Goal: Transaction & Acquisition: Purchase product/service

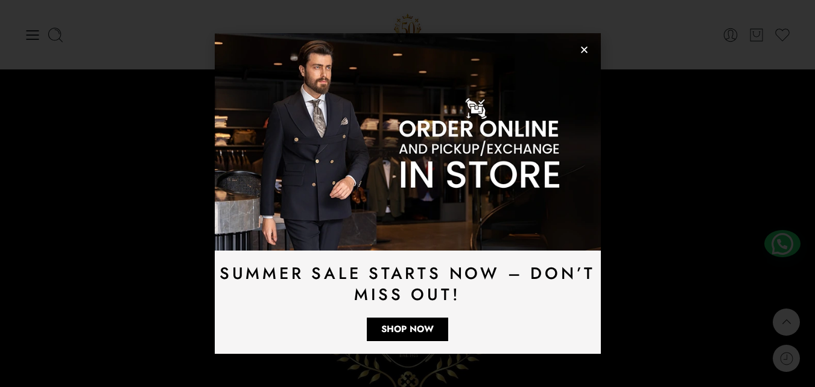
scroll to position [3347, 0]
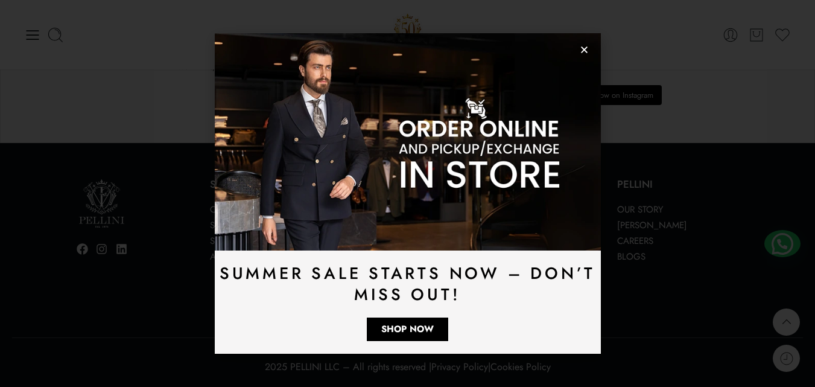
click at [583, 49] on use "Close" at bounding box center [584, 49] width 7 height 7
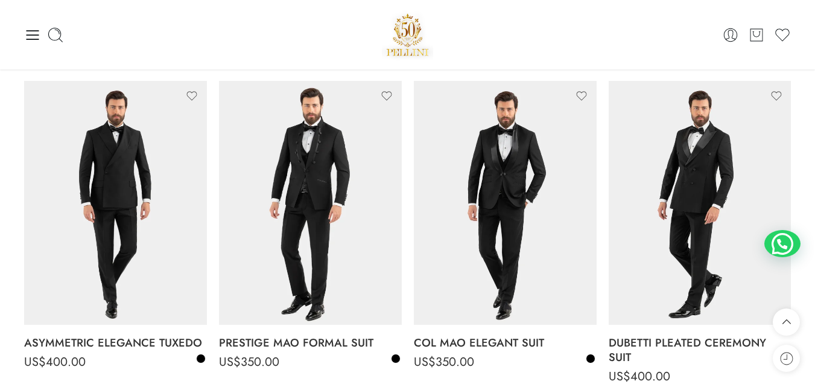
scroll to position [0, 0]
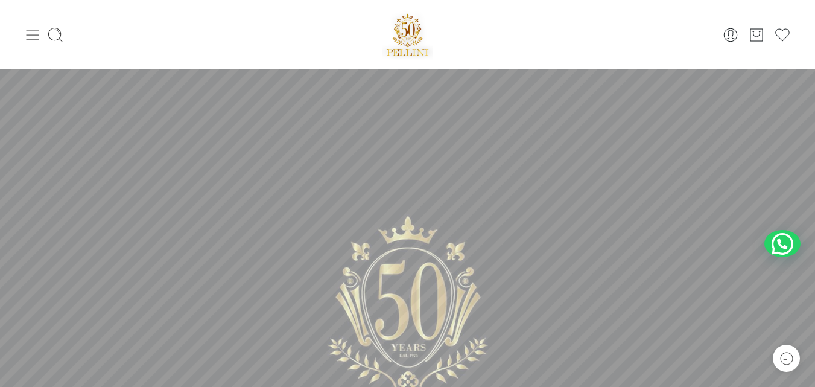
click at [33, 37] on icon at bounding box center [32, 35] width 17 height 17
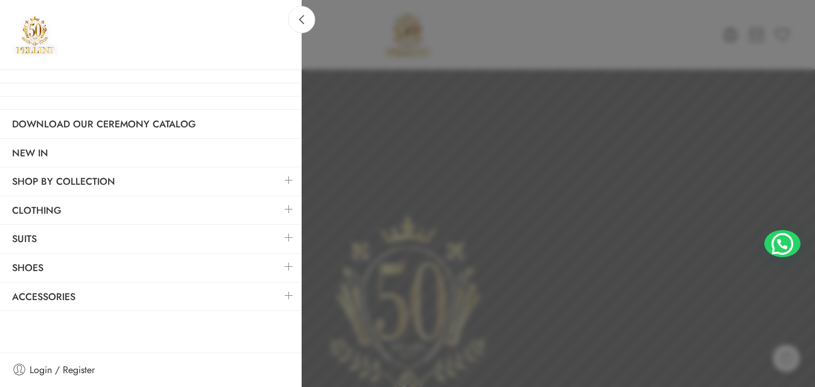
click at [298, 185] on link at bounding box center [288, 180] width 25 height 26
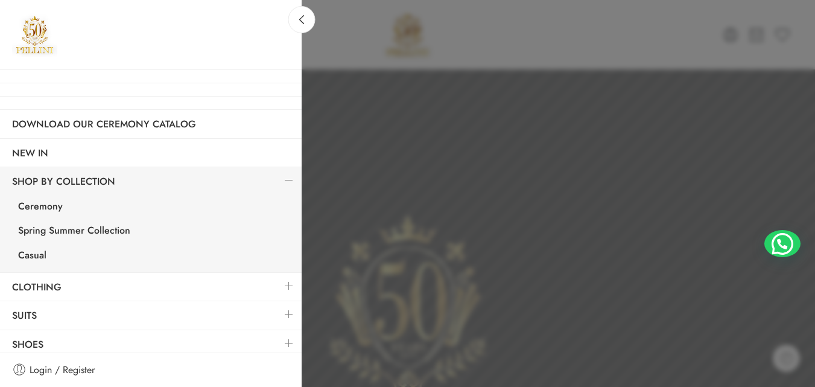
click at [284, 282] on link at bounding box center [288, 286] width 25 height 26
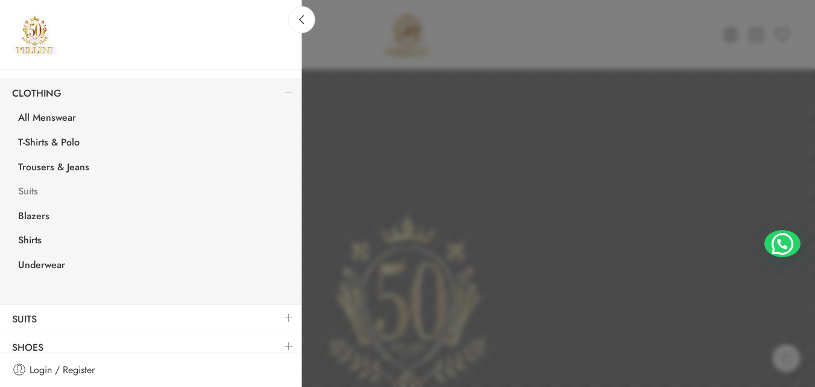
scroll to position [121, 0]
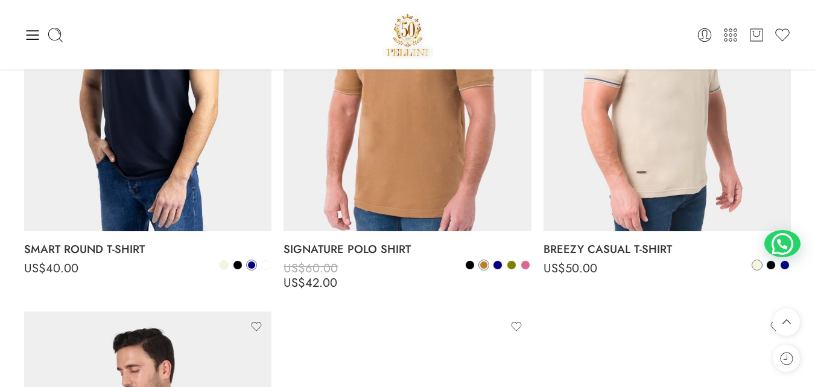
scroll to position [2292, 0]
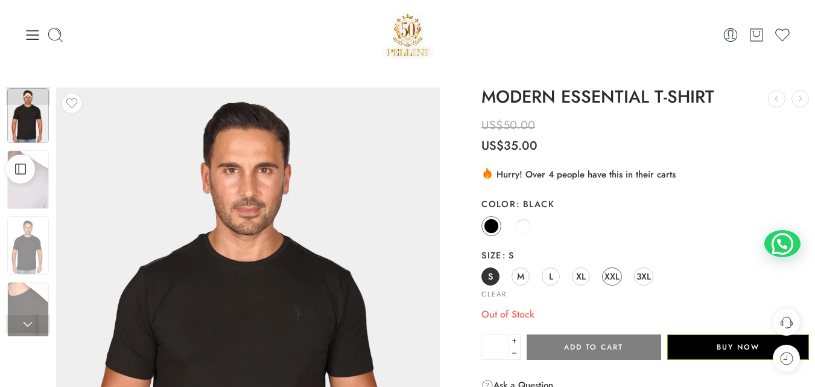
click at [617, 280] on span "XXL" at bounding box center [611, 276] width 15 height 16
